Goal: Entertainment & Leisure: Consume media (video, audio)

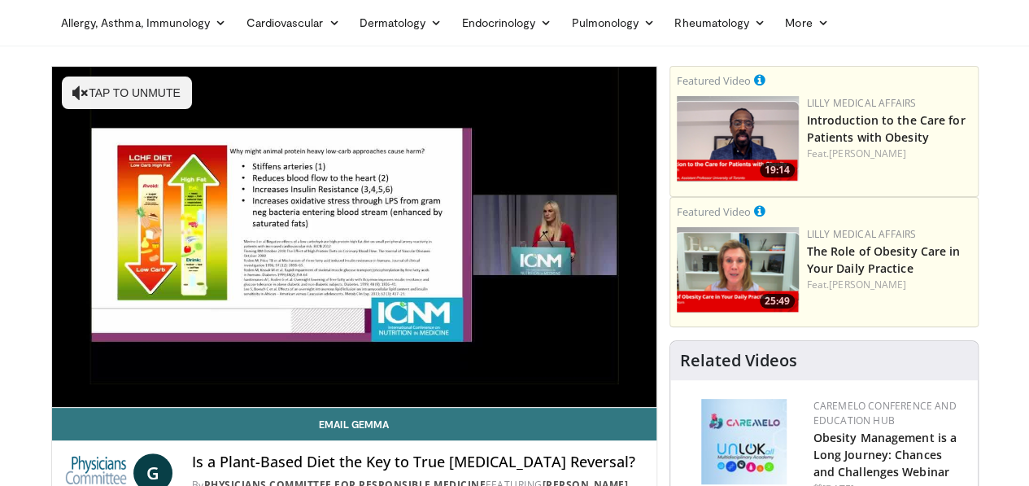
scroll to position [71, 0]
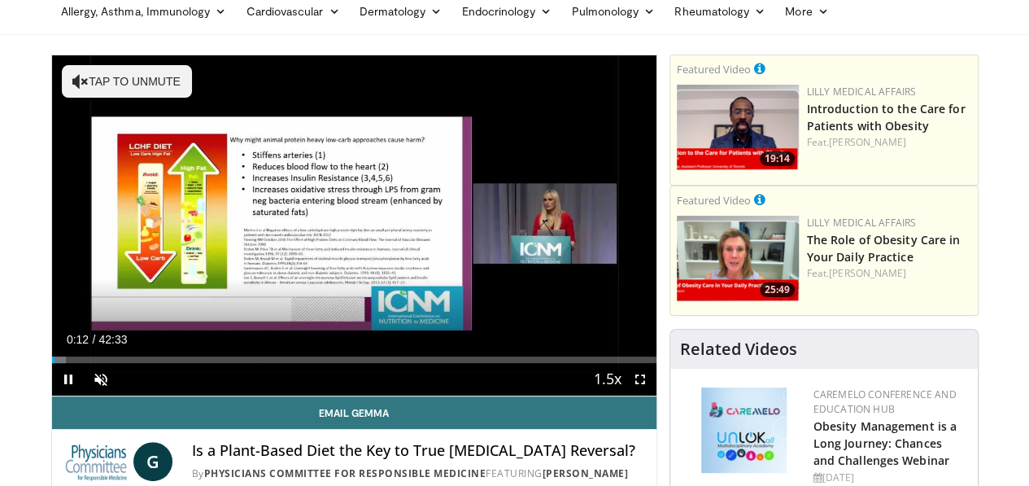
click at [107, 395] on div "Current Time 0:12 / Duration 42:33 Pause Skip Backward Skip Forward Unmute Load…" at bounding box center [354, 379] width 604 height 33
click at [121, 382] on div "Volume Level" at bounding box center [121, 380] width 0 height 6
click at [85, 395] on span "Video Player" at bounding box center [101, 379] width 33 height 33
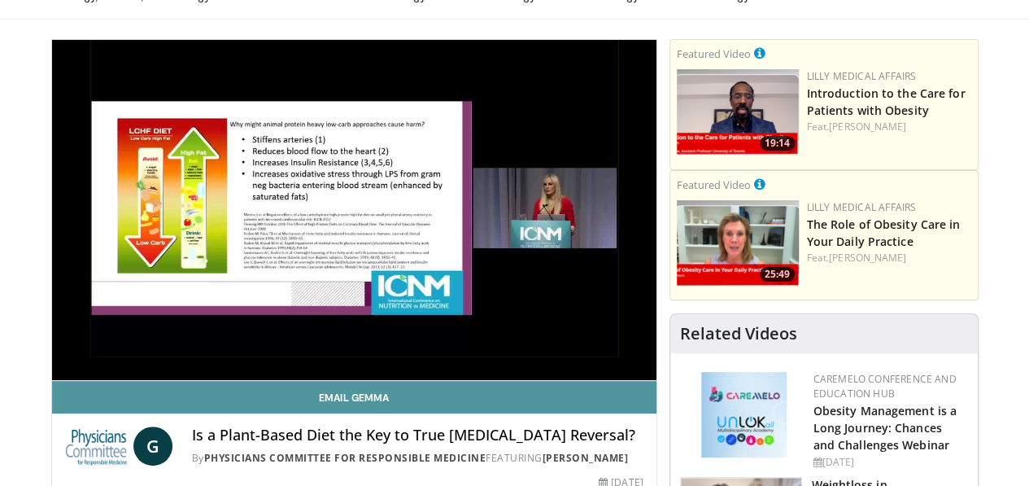
scroll to position [87, 0]
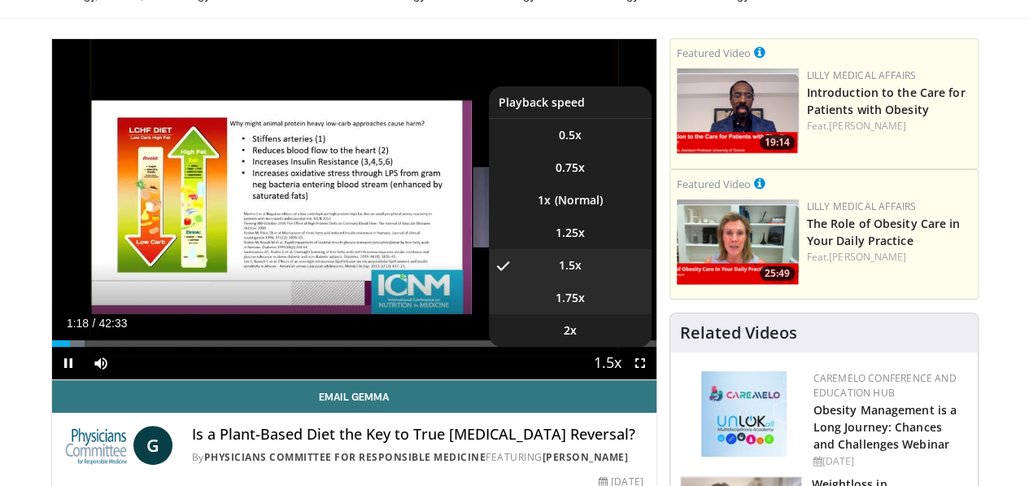
click at [577, 306] on span "1.75x" at bounding box center [570, 298] width 29 height 16
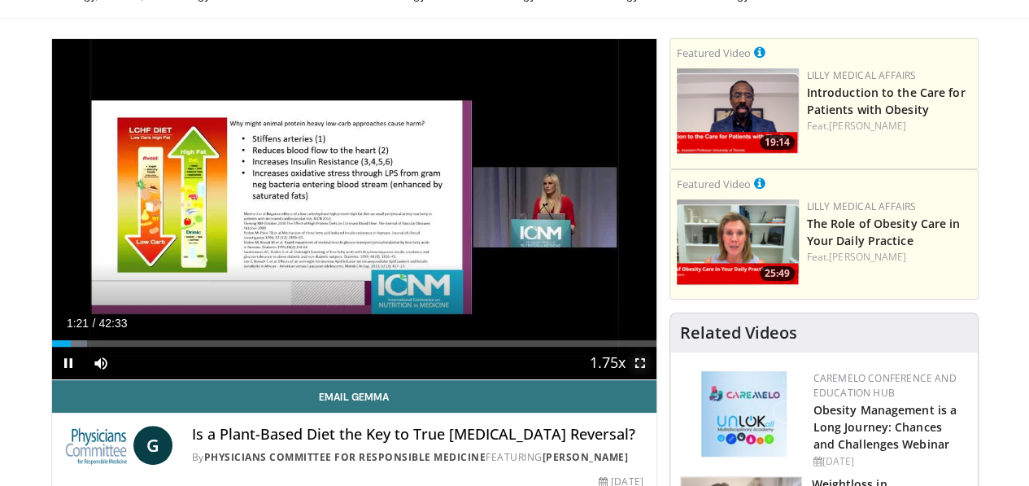
click at [654, 379] on span "Video Player" at bounding box center [640, 362] width 33 height 33
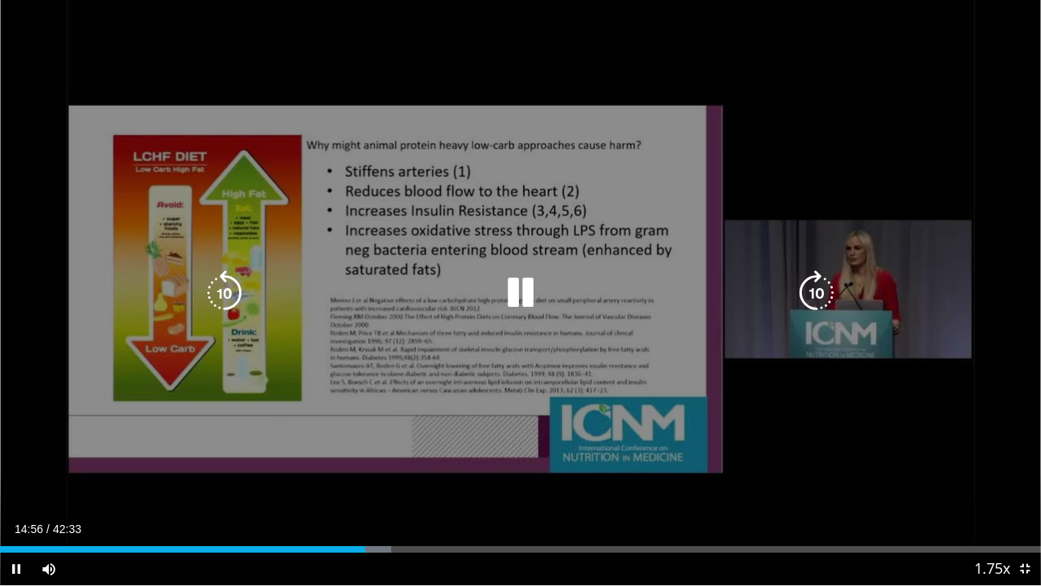
click at [815, 485] on div "10 seconds Tap to unmute" at bounding box center [520, 292] width 1041 height 585
click at [517, 298] on icon "Video Player" at bounding box center [521, 293] width 46 height 46
click at [999, 485] on div "10 seconds Tap to unmute" at bounding box center [520, 292] width 1041 height 585
click at [523, 301] on icon "Video Player" at bounding box center [521, 293] width 46 height 46
click at [813, 303] on icon "Video Player" at bounding box center [817, 293] width 46 height 46
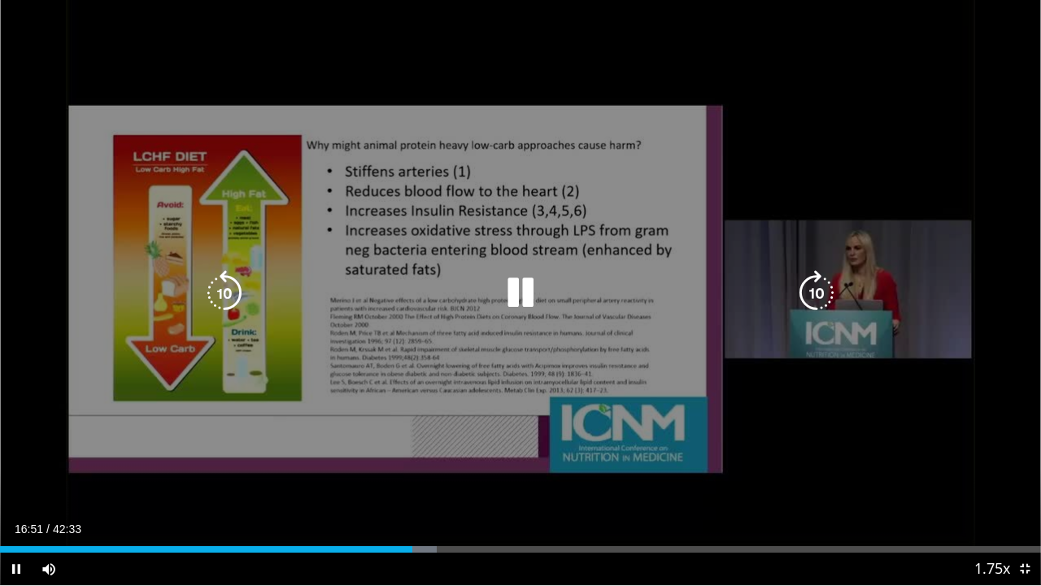
click at [876, 485] on div "10 seconds Tap to unmute" at bounding box center [520, 292] width 1041 height 585
click at [514, 295] on icon "Video Player" at bounding box center [521, 293] width 46 height 46
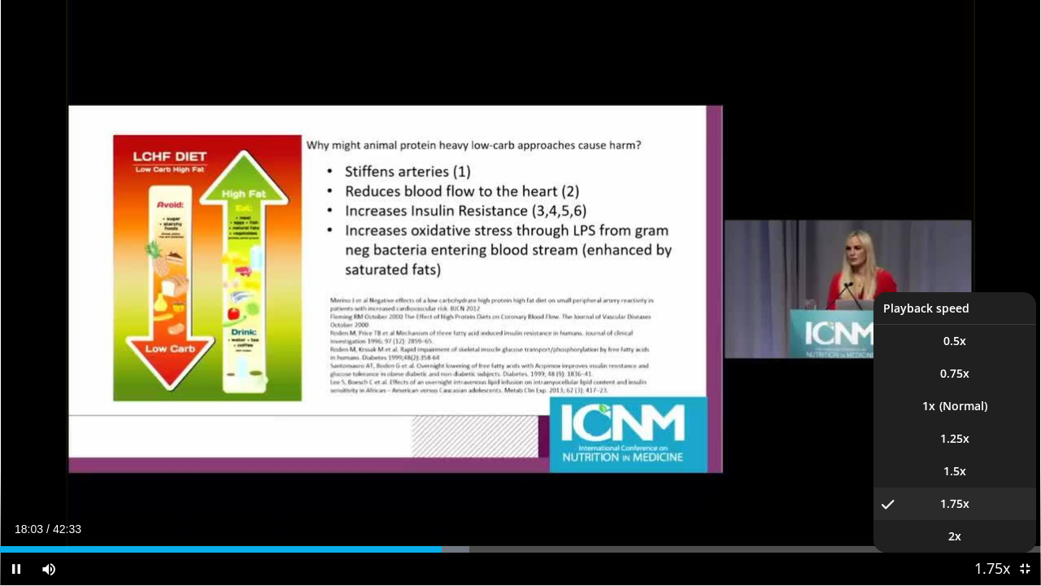
click at [983, 485] on span "Video Player" at bounding box center [992, 569] width 23 height 33
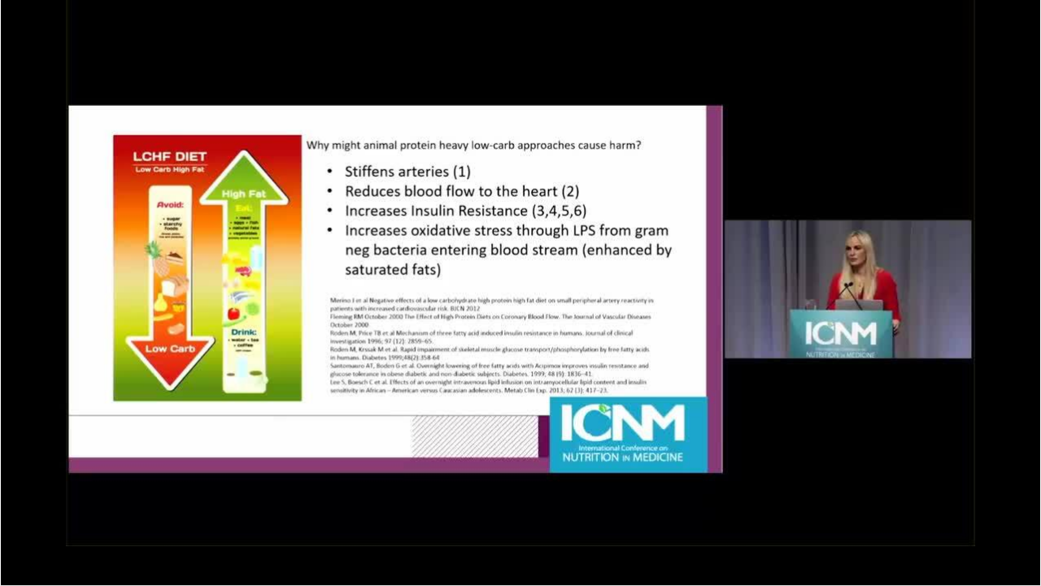
click at [983, 485] on div "10 seconds Tap to unmute" at bounding box center [520, 292] width 1041 height 585
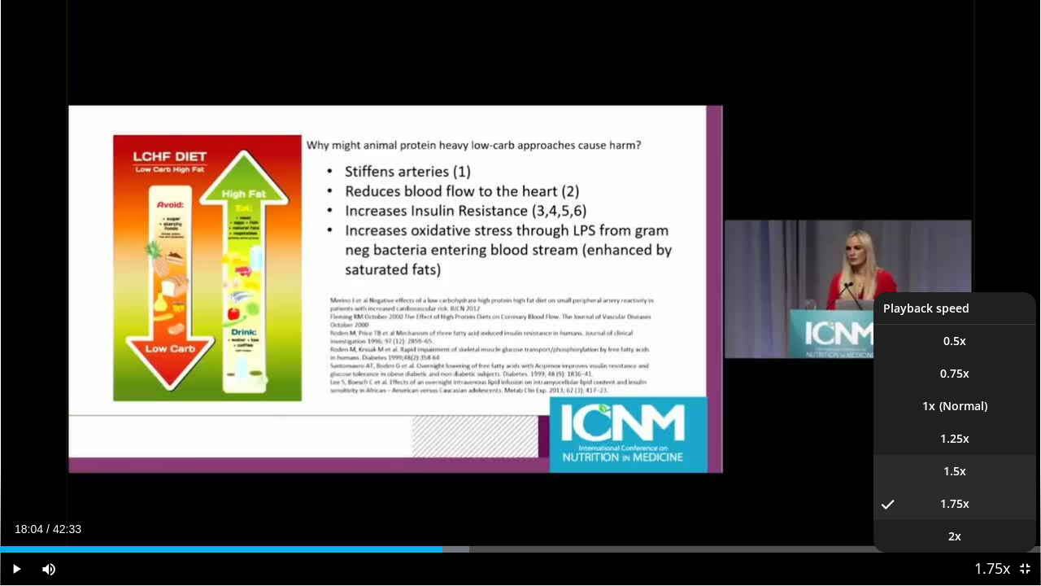
click at [939, 470] on li "1.5x" at bounding box center [955, 471] width 163 height 33
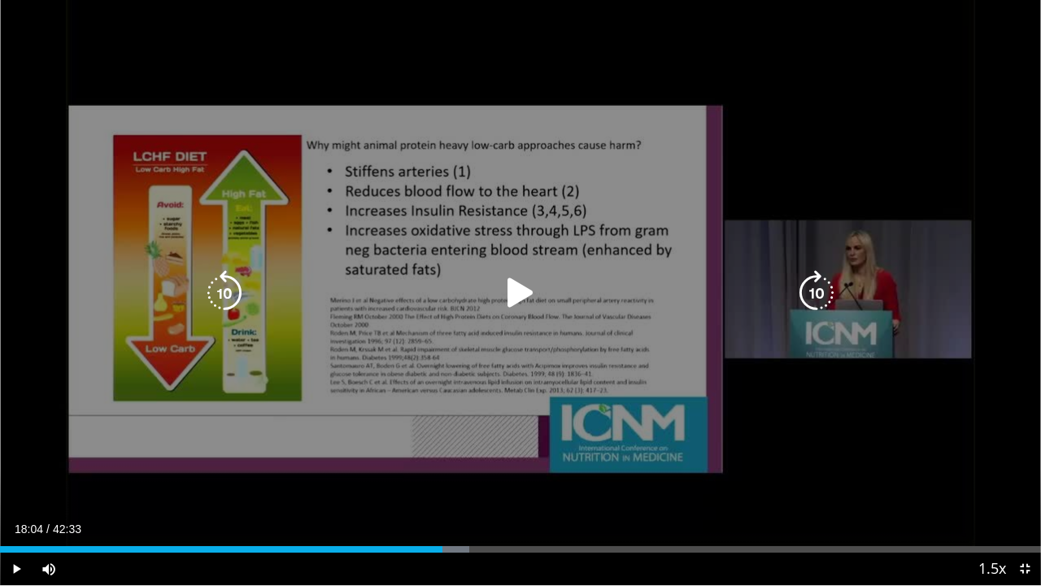
click at [216, 288] on icon "Video Player" at bounding box center [225, 293] width 46 height 46
click at [508, 291] on icon "Video Player" at bounding box center [521, 293] width 46 height 46
click at [231, 294] on icon "Video Player" at bounding box center [225, 293] width 46 height 46
click at [231, 293] on icon "Video Player" at bounding box center [225, 293] width 46 height 46
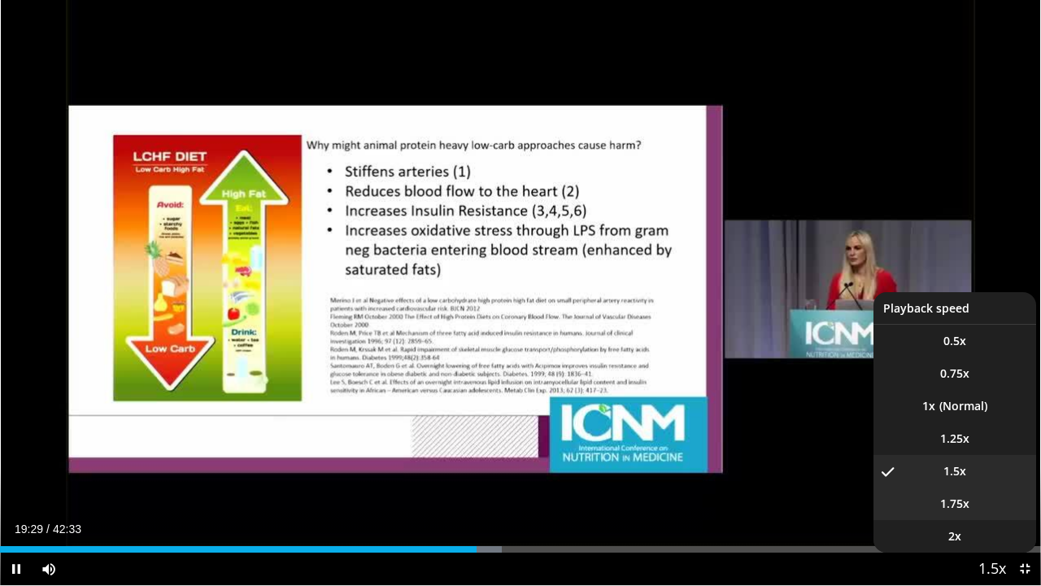
click at [892, 485] on video-js "**********" at bounding box center [520, 293] width 1041 height 586
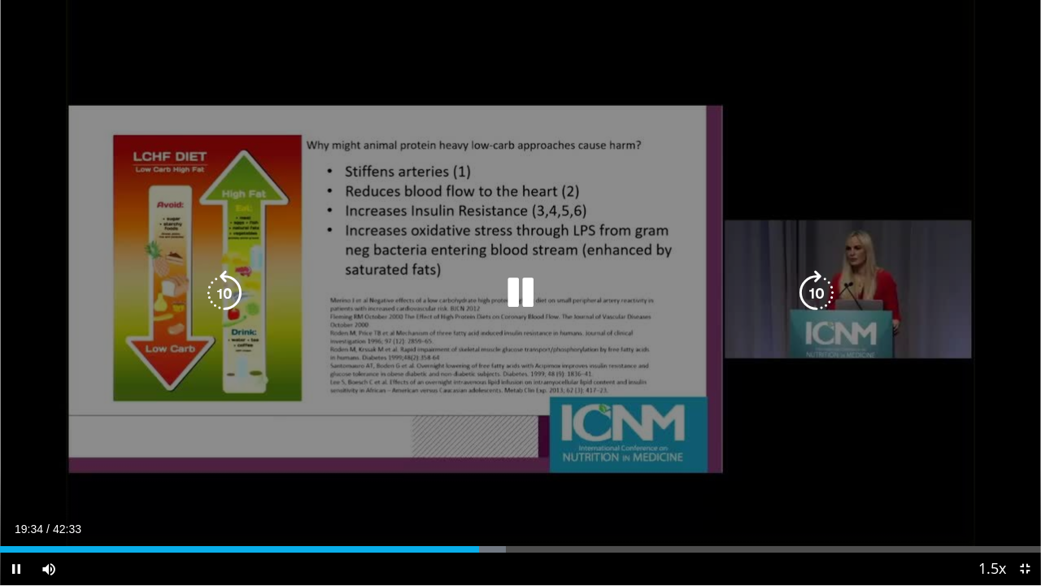
click at [719, 485] on div "10 seconds Tap to unmute" at bounding box center [520, 292] width 1041 height 585
click at [512, 291] on icon "Video Player" at bounding box center [521, 293] width 46 height 46
click at [309, 472] on div "10 seconds Tap to unmute" at bounding box center [520, 292] width 1041 height 585
click at [516, 295] on icon "Video Player" at bounding box center [521, 293] width 46 height 46
click at [392, 485] on div "10 seconds Tap to unmute" at bounding box center [520, 292] width 1041 height 585
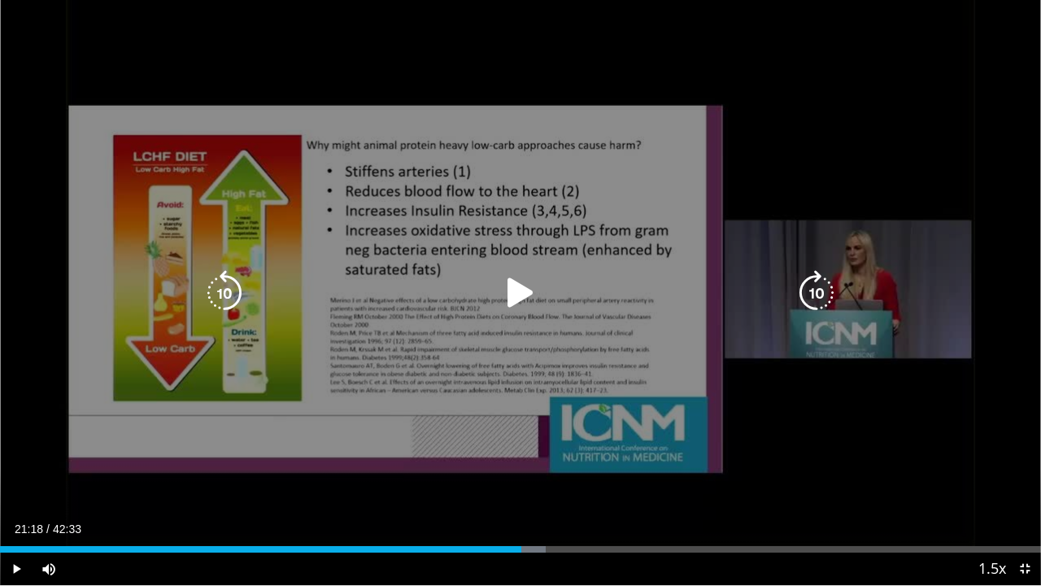
click at [508, 294] on icon "Video Player" at bounding box center [521, 293] width 46 height 46
click at [809, 299] on icon "Video Player" at bounding box center [817, 293] width 46 height 46
click at [482, 456] on div "10 seconds Tap to unmute" at bounding box center [520, 292] width 1041 height 585
click at [512, 298] on icon "Video Player" at bounding box center [521, 293] width 46 height 46
click at [816, 286] on icon "Video Player" at bounding box center [817, 293] width 46 height 46
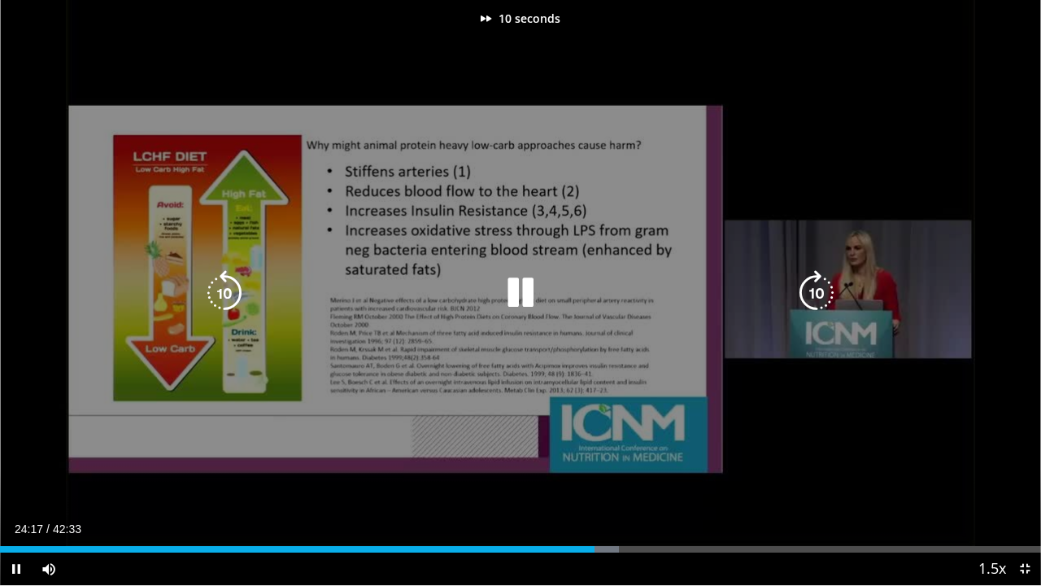
click at [783, 430] on div "10 seconds Tap to unmute" at bounding box center [520, 292] width 1041 height 585
click at [521, 295] on icon "Video Player" at bounding box center [521, 293] width 46 height 46
click at [804, 296] on icon "Video Player" at bounding box center [817, 293] width 46 height 46
click at [816, 294] on icon "Video Player" at bounding box center [817, 293] width 46 height 46
click at [813, 299] on icon "Video Player" at bounding box center [817, 293] width 46 height 46
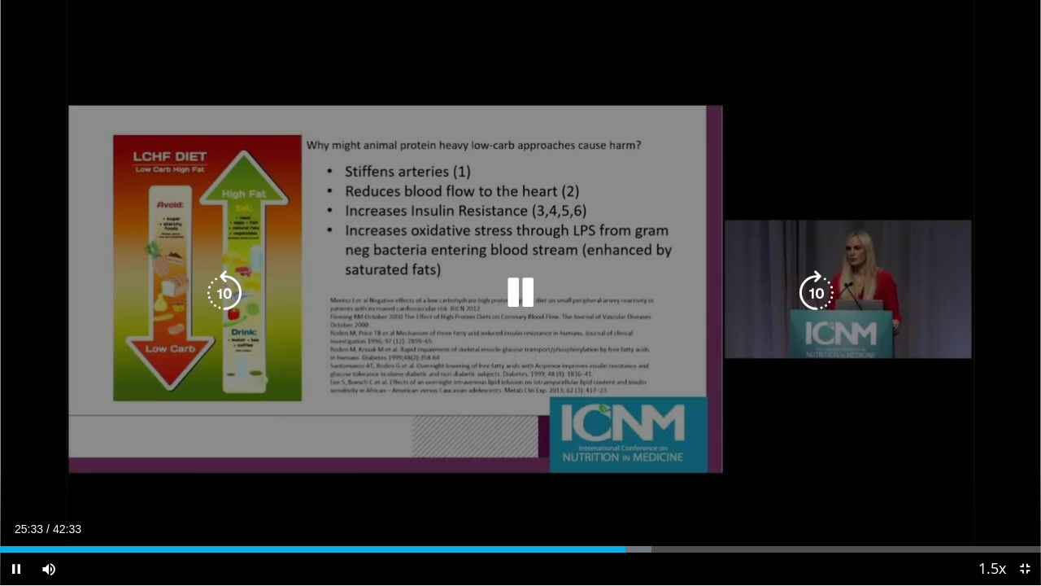
click at [808, 298] on icon "Video Player" at bounding box center [817, 293] width 46 height 46
click at [820, 289] on icon "Video Player" at bounding box center [817, 293] width 46 height 46
click at [818, 304] on icon "Video Player" at bounding box center [817, 293] width 46 height 46
click at [818, 298] on icon "Video Player" at bounding box center [817, 293] width 46 height 46
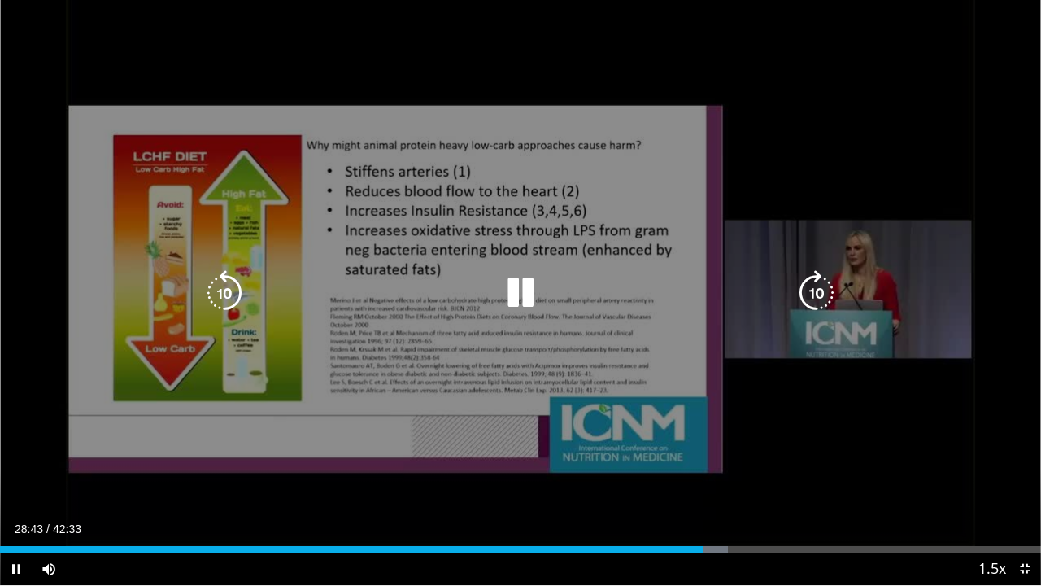
click at [818, 299] on icon "Video Player" at bounding box center [817, 293] width 46 height 46
click at [819, 300] on icon "Video Player" at bounding box center [817, 293] width 46 height 46
click at [819, 299] on icon "Video Player" at bounding box center [817, 293] width 46 height 46
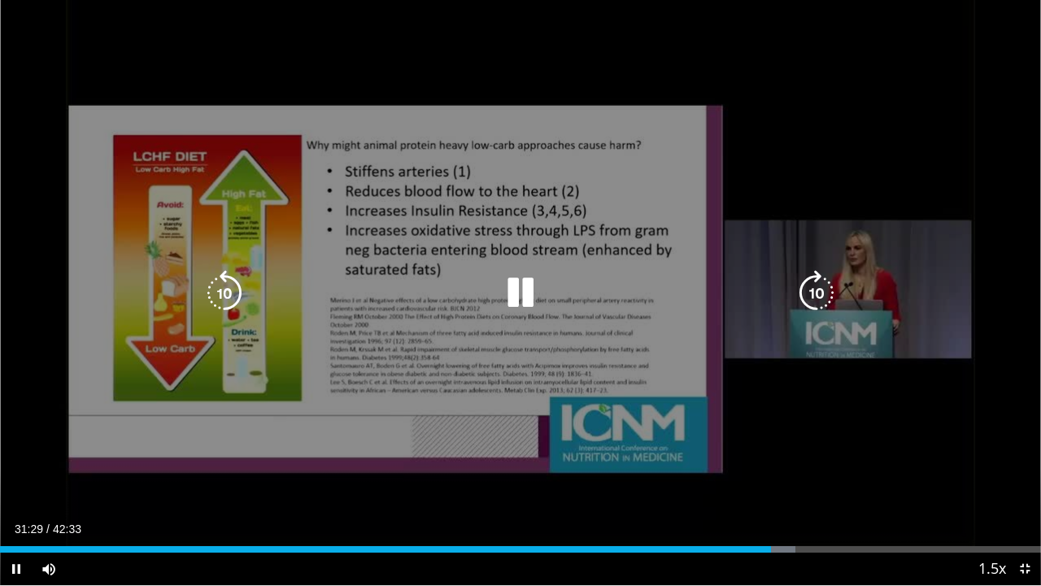
click at [516, 294] on icon "Video Player" at bounding box center [521, 293] width 46 height 46
click at [521, 292] on icon "Video Player" at bounding box center [521, 293] width 46 height 46
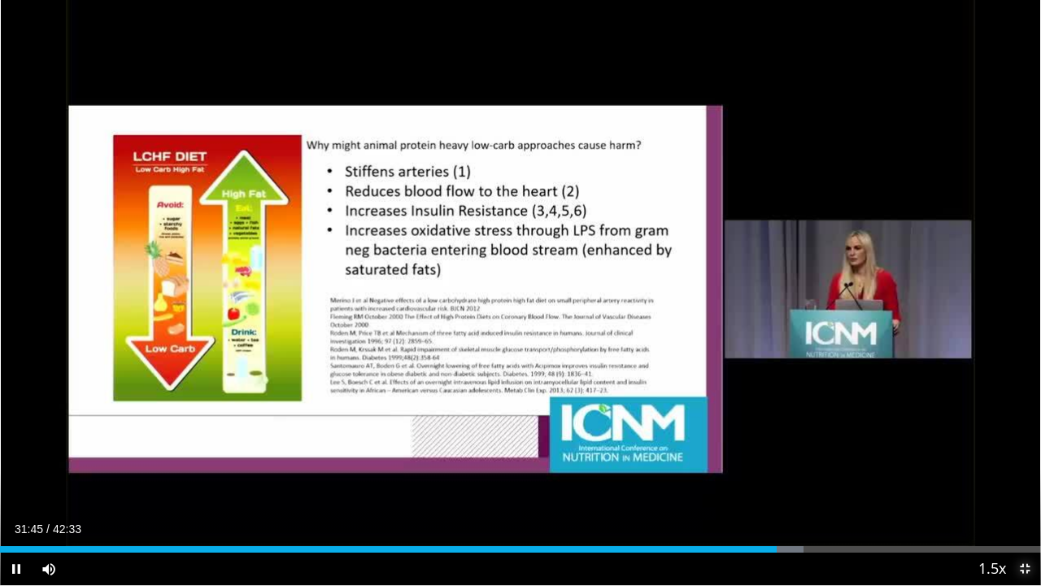
click at [1022, 485] on span "Video Player" at bounding box center [1025, 568] width 33 height 33
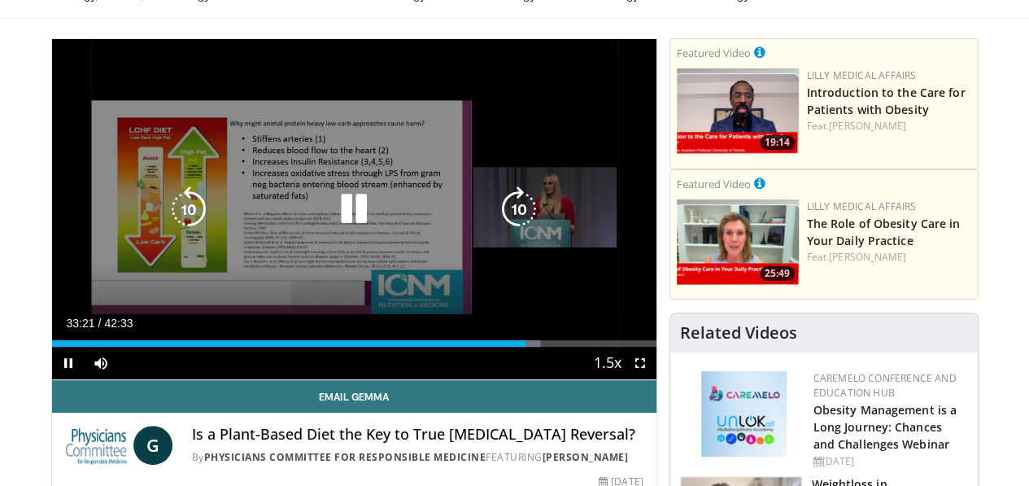
click at [342, 224] on icon "Video Player" at bounding box center [354, 209] width 46 height 46
click at [331, 225] on icon "Video Player" at bounding box center [354, 209] width 46 height 46
click at [340, 230] on icon "Video Player" at bounding box center [354, 209] width 46 height 46
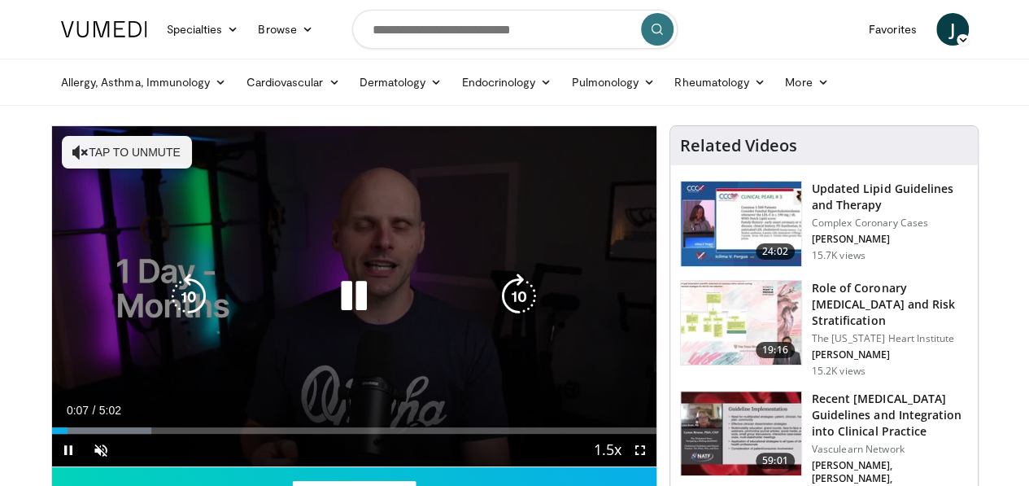
click at [83, 163] on button "Tap to unmute" at bounding box center [127, 152] width 130 height 33
